Goal: Use online tool/utility: Utilize a website feature to perform a specific function

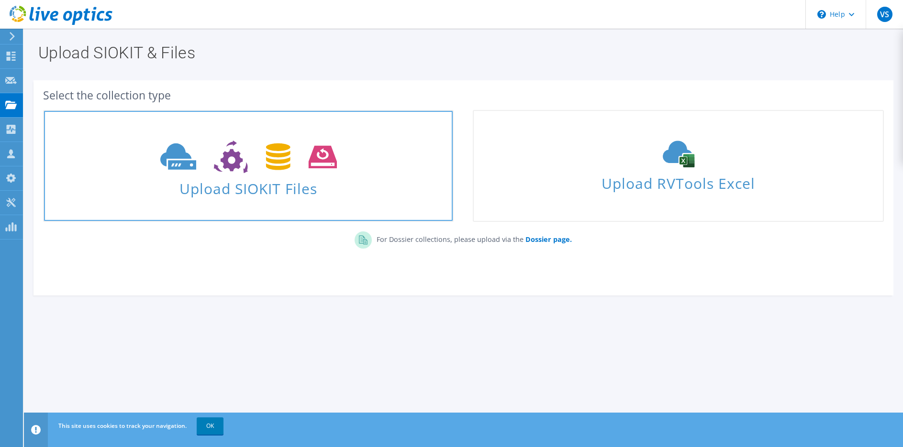
click at [279, 167] on use at bounding box center [248, 157] width 177 height 33
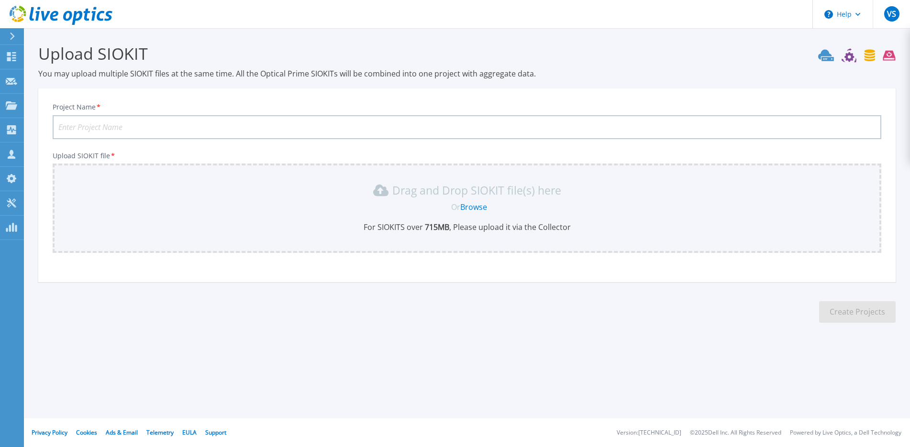
click at [136, 124] on input "Project Name *" at bounding box center [467, 127] width 829 height 24
type input "Patria3"
click at [473, 202] on link "Browse" at bounding box center [473, 207] width 27 height 11
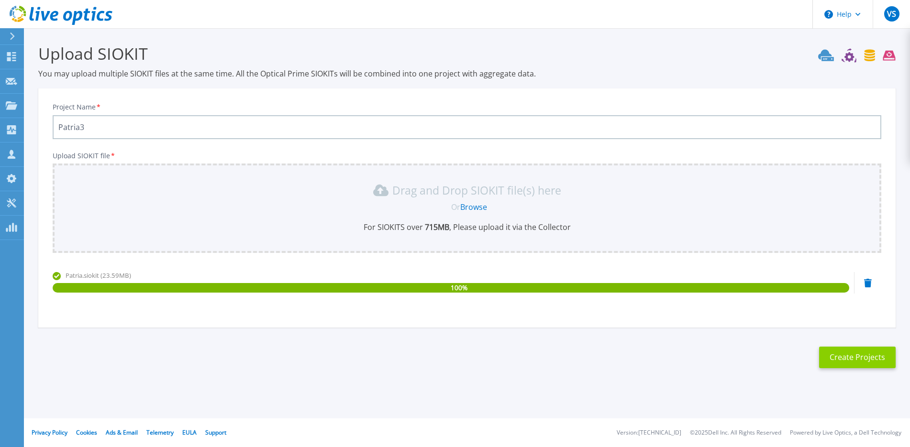
click at [831, 354] on button "Create Projects" at bounding box center [857, 358] width 77 height 22
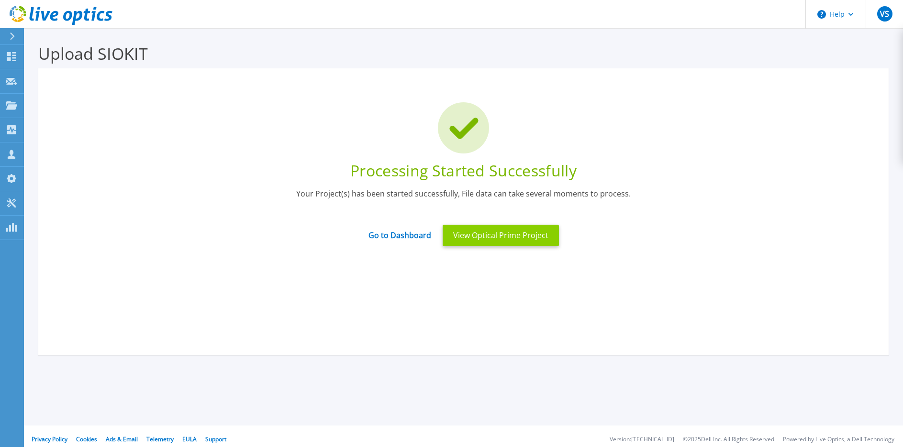
click at [480, 239] on button "View Optical Prime Project" at bounding box center [501, 236] width 116 height 22
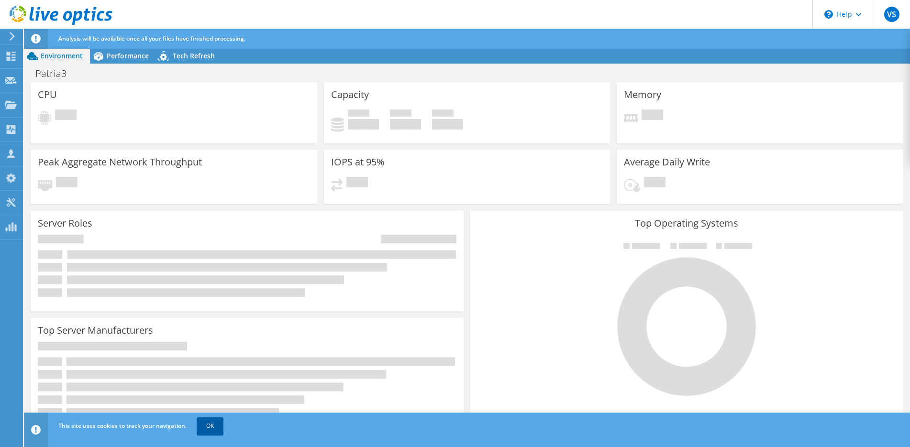
click at [207, 426] on link "OK" at bounding box center [210, 426] width 27 height 17
